Goal: Task Accomplishment & Management: Use online tool/utility

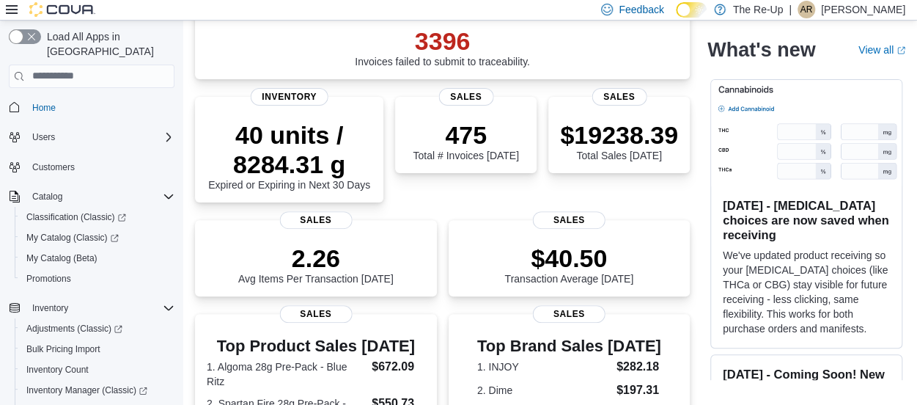
scroll to position [141, 0]
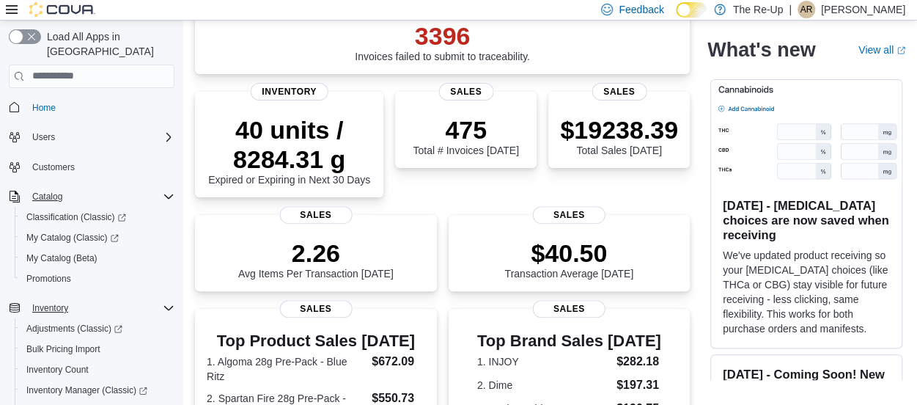
drag, startPoint x: 162, startPoint y: 182, endPoint x: 161, endPoint y: 298, distance: 116.6
click at [161, 298] on div "Home Users Customers Catalog Classification (Classic) My Catalog (Classic) My C…" at bounding box center [92, 396] width 166 height 604
click at [161, 299] on div "Inventory" at bounding box center [100, 308] width 148 height 18
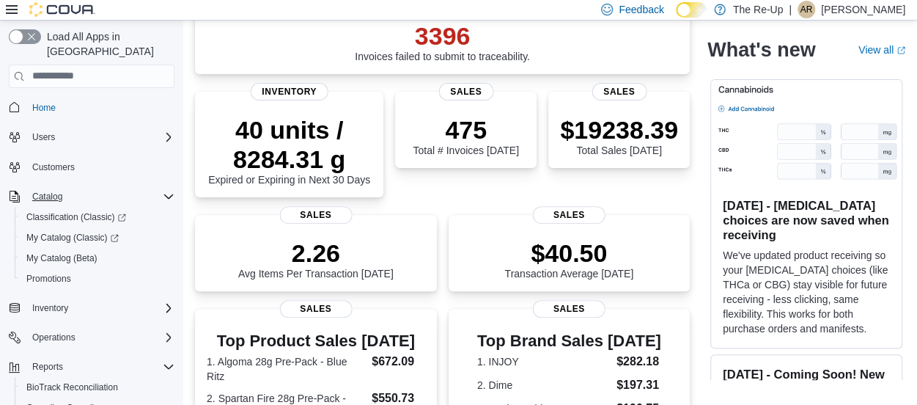
click at [169, 191] on icon "Complex example" at bounding box center [169, 197] width 12 height 12
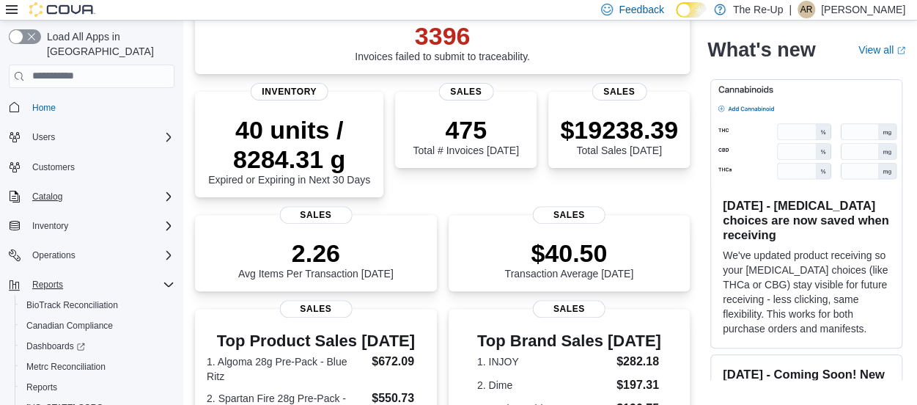
click at [163, 279] on icon "Complex example" at bounding box center [169, 285] width 12 height 12
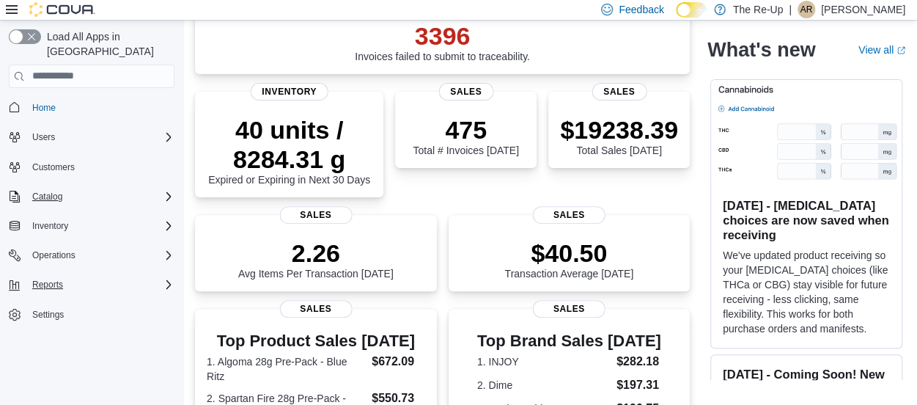
click at [160, 276] on div "Reports" at bounding box center [100, 285] width 148 height 18
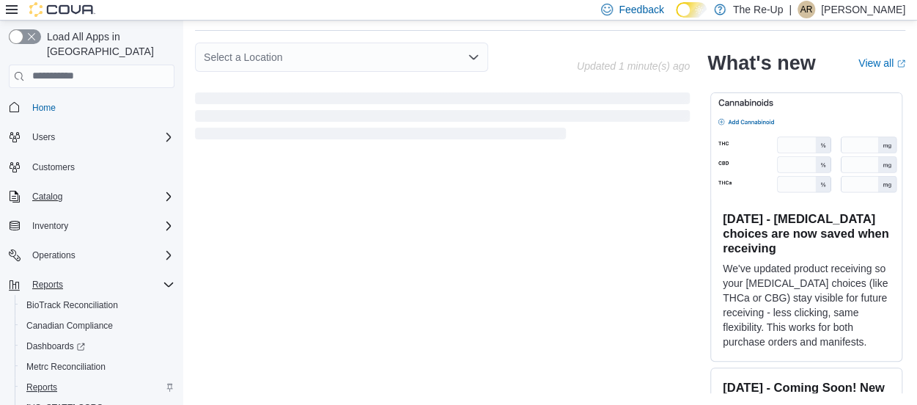
scroll to position [48, 0]
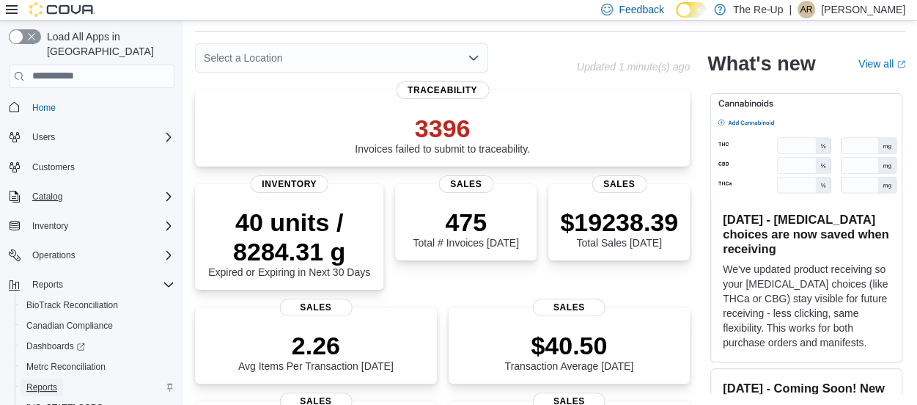
click at [55, 381] on span "Reports" at bounding box center [41, 387] width 31 height 12
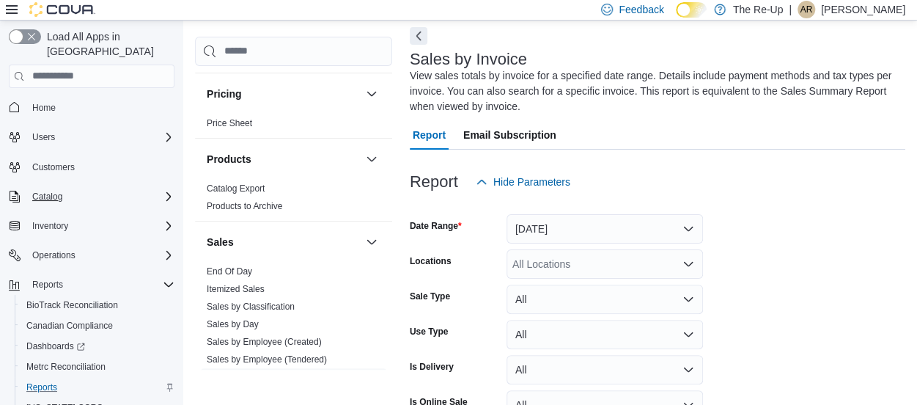
scroll to position [838, 0]
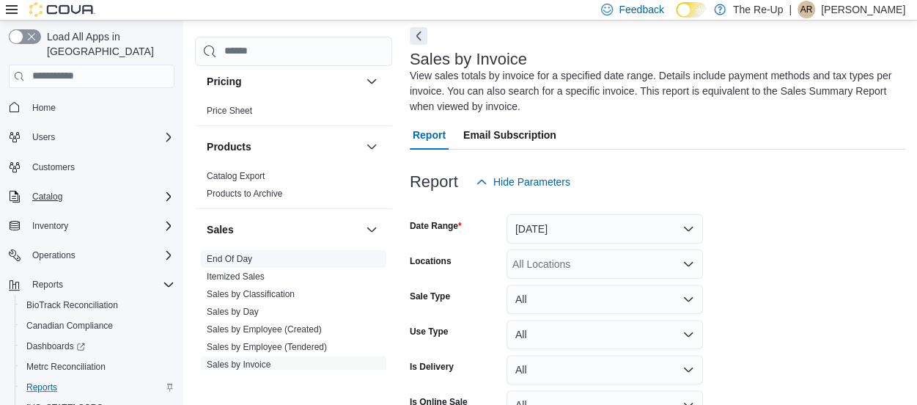
click at [243, 254] on link "End Of Day" at bounding box center [229, 259] width 45 height 10
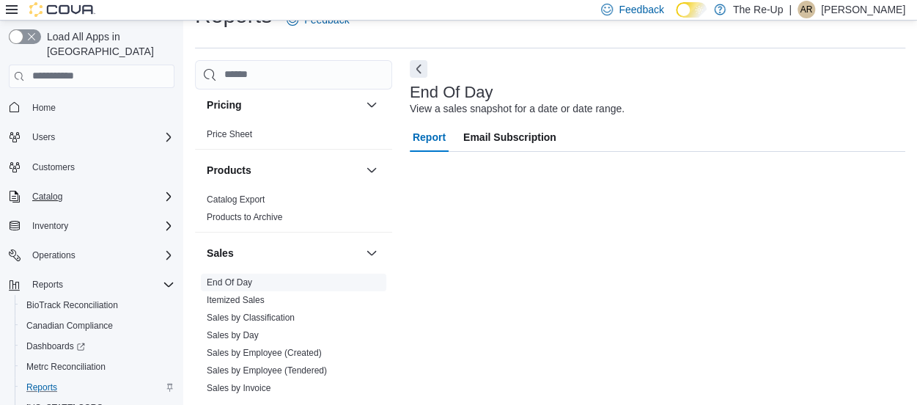
scroll to position [31, 0]
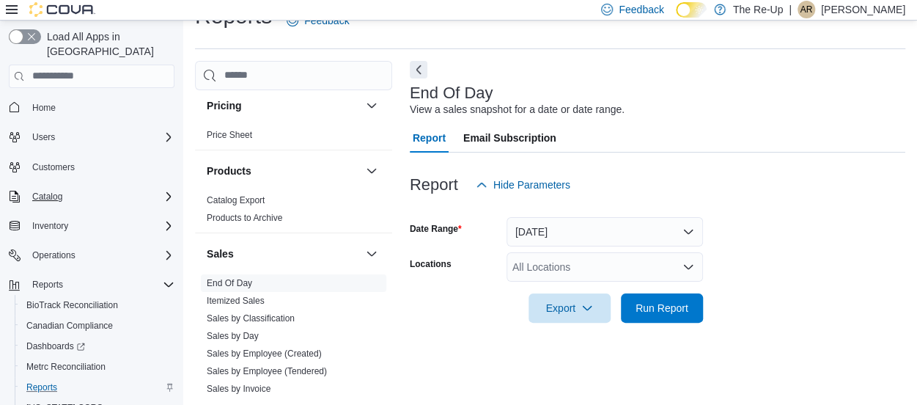
click at [680, 262] on div "All Locations" at bounding box center [605, 266] width 197 height 29
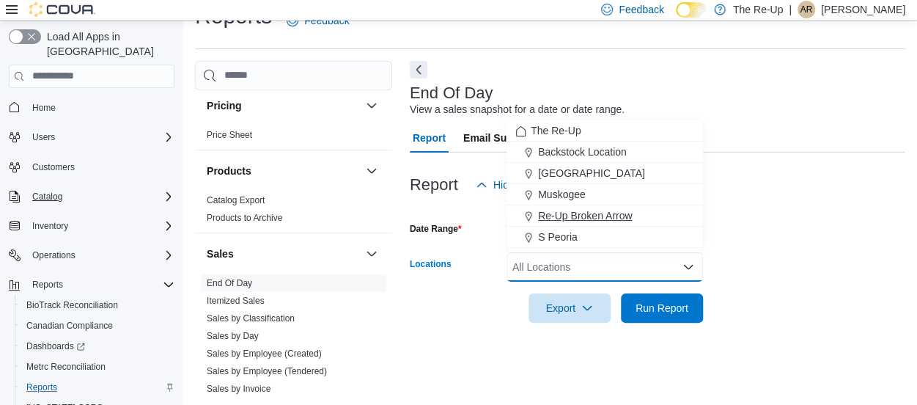
click at [629, 208] on span "Re-Up Broken Arrow" at bounding box center [585, 215] width 94 height 15
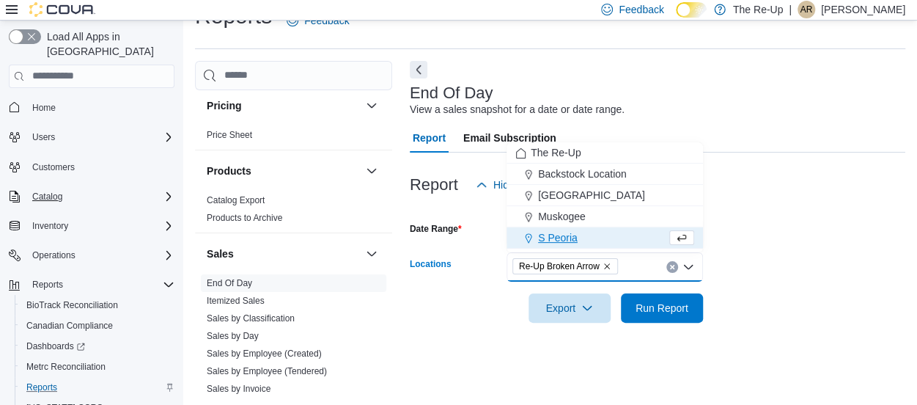
click at [759, 230] on form "Date Range [DATE] Locations Re-Up Broken Arrow Combo box. Selected. Re-Up Broke…" at bounding box center [658, 260] width 496 height 123
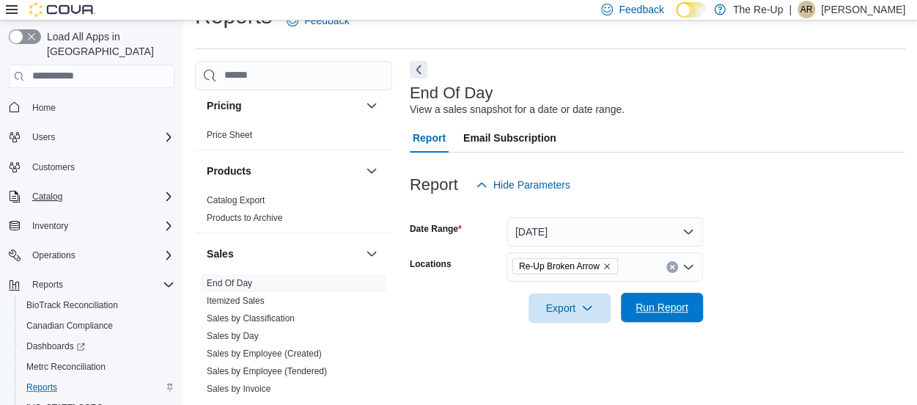
click at [678, 316] on span "Run Report" at bounding box center [662, 307] width 65 height 29
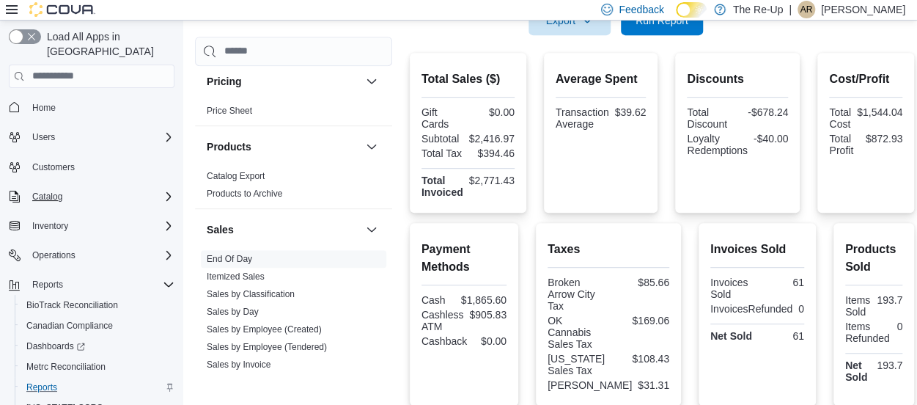
scroll to position [312, 0]
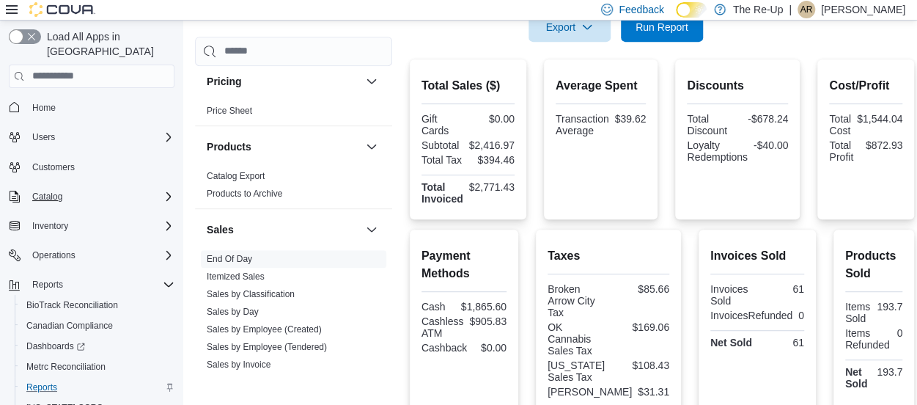
click at [12, 12] on icon at bounding box center [12, 10] width 12 height 12
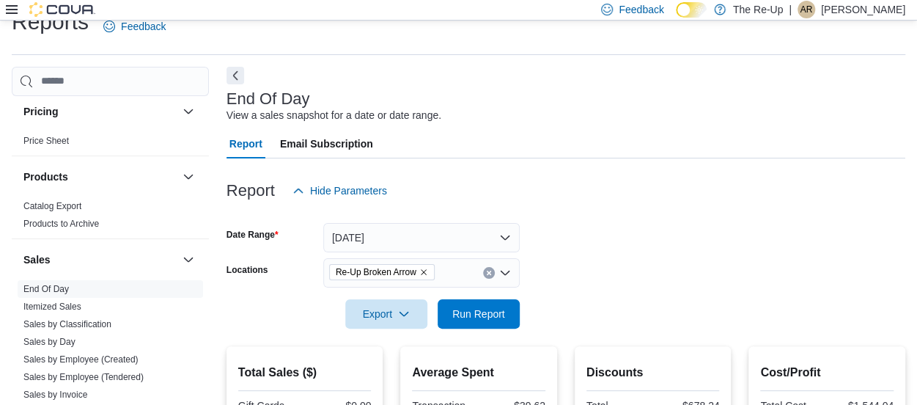
scroll to position [0, 0]
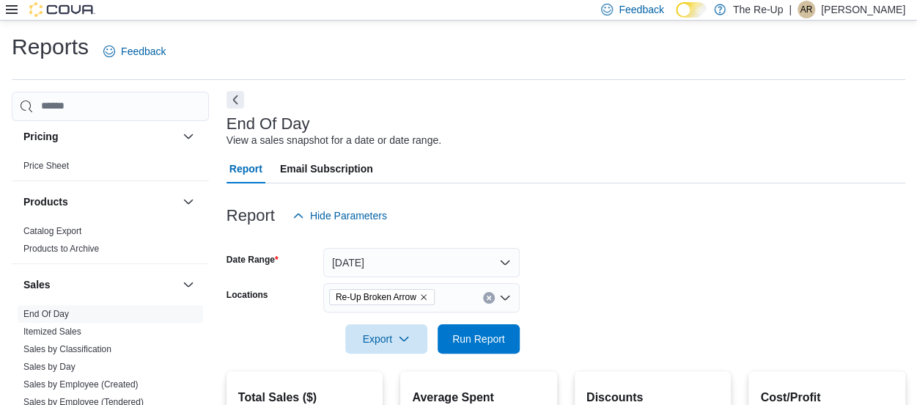
click at [239, 100] on button "Next" at bounding box center [236, 100] width 18 height 18
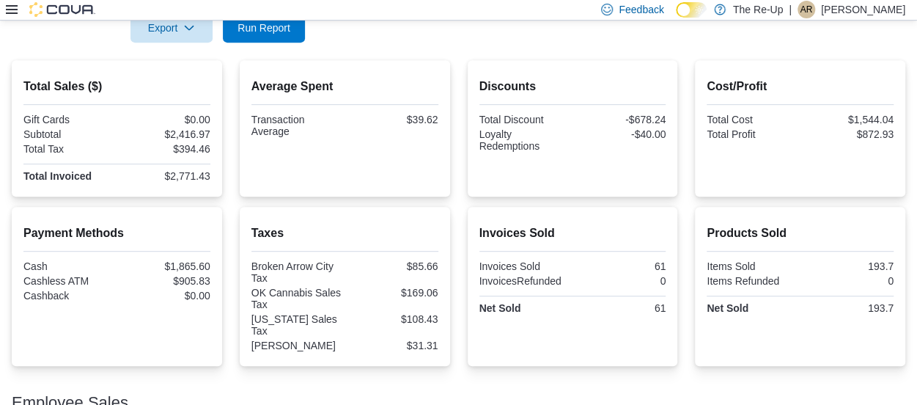
scroll to position [305, 0]
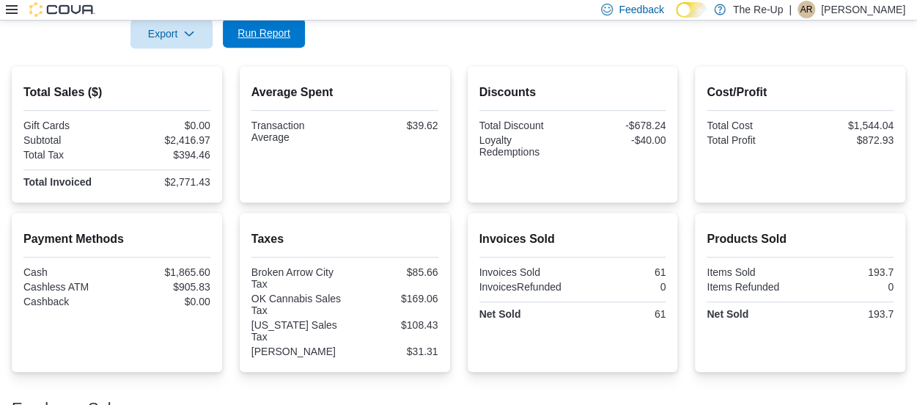
click at [280, 32] on span "Run Report" at bounding box center [264, 33] width 53 height 15
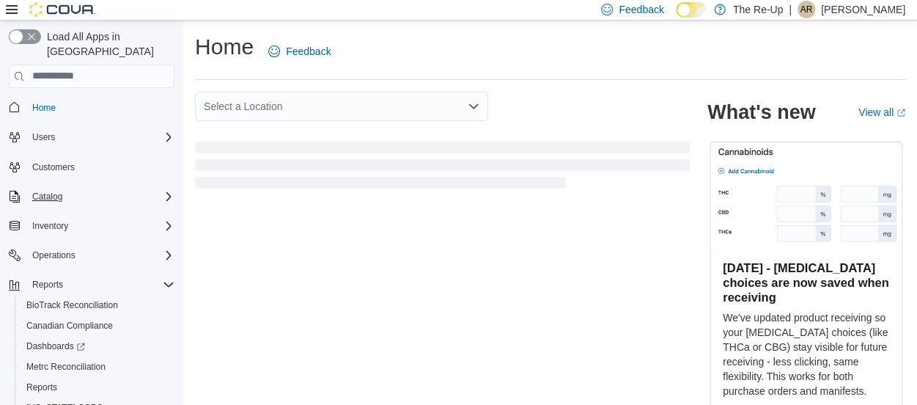
click at [78, 188] on div "Catalog" at bounding box center [100, 197] width 148 height 18
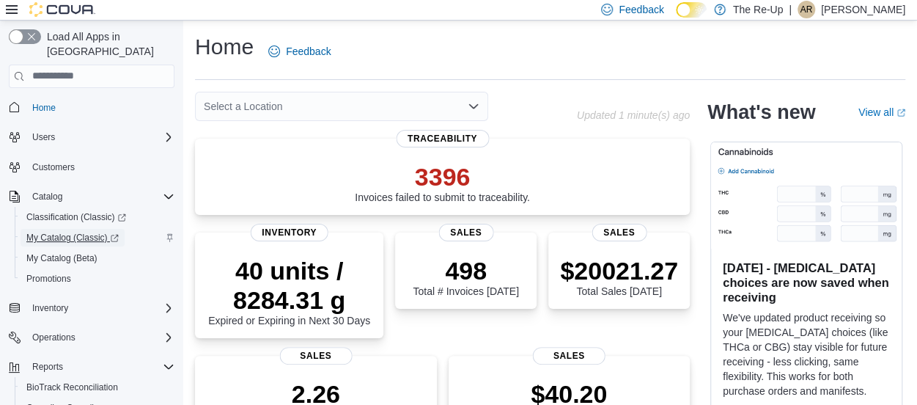
click at [45, 232] on span "My Catalog (Classic)" at bounding box center [72, 238] width 92 height 12
